Goal: Navigation & Orientation: Find specific page/section

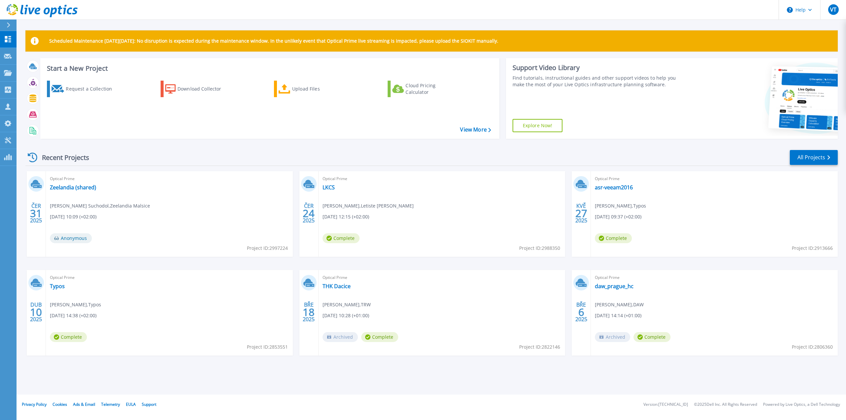
click at [33, 156] on icon at bounding box center [33, 158] width 10 height 10
click at [10, 72] on icon at bounding box center [8, 73] width 8 height 6
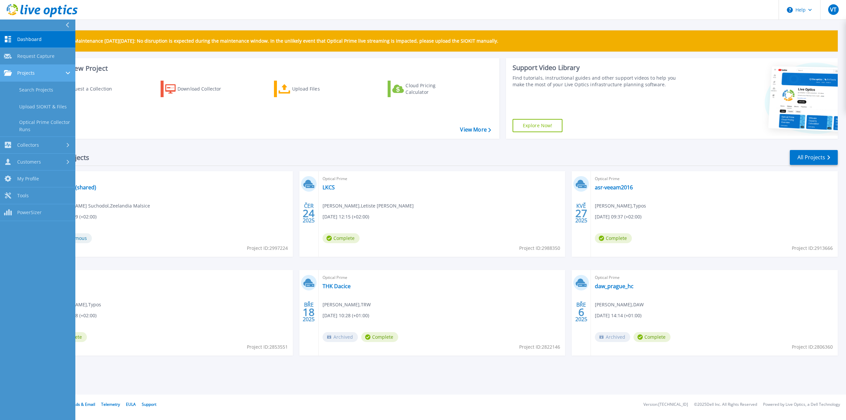
click at [25, 71] on span "Projects" at bounding box center [26, 73] width 18 height 6
click at [27, 41] on span "Dashboard" at bounding box center [29, 39] width 24 height 6
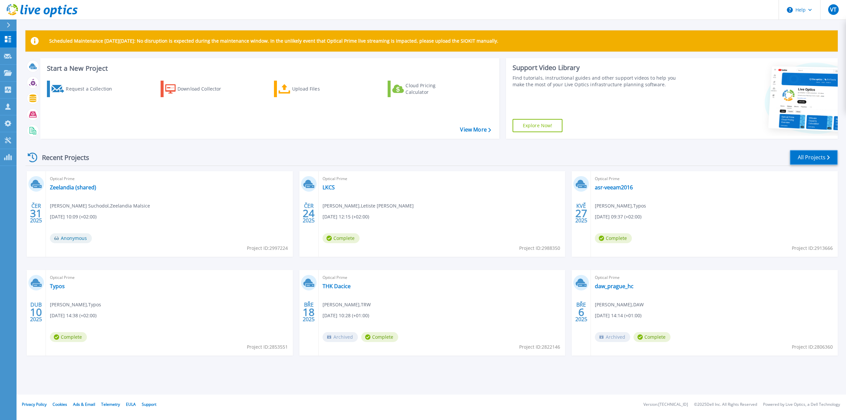
click at [813, 155] on link "All Projects" at bounding box center [814, 157] width 48 height 15
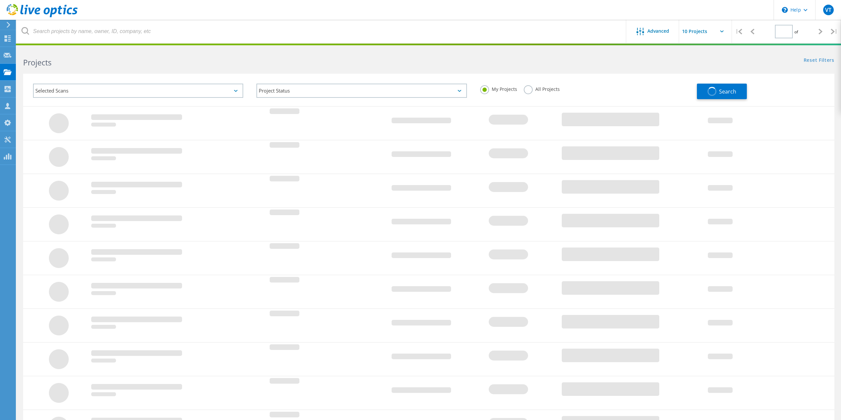
type input "1"
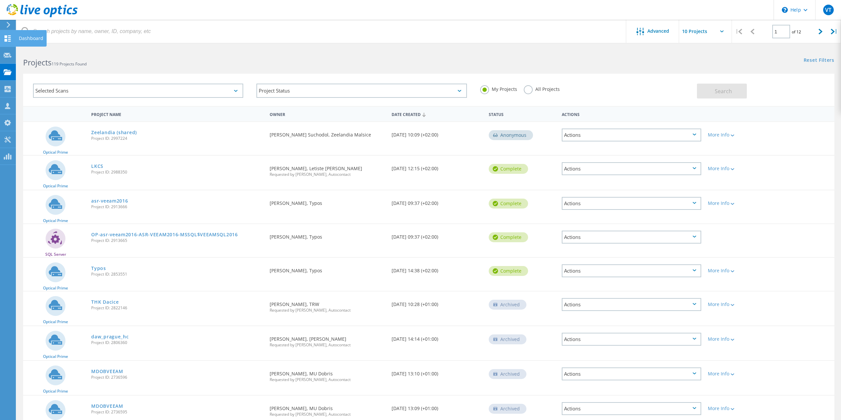
click at [9, 38] on icon at bounding box center [8, 38] width 8 height 6
